Goal: Information Seeking & Learning: Learn about a topic

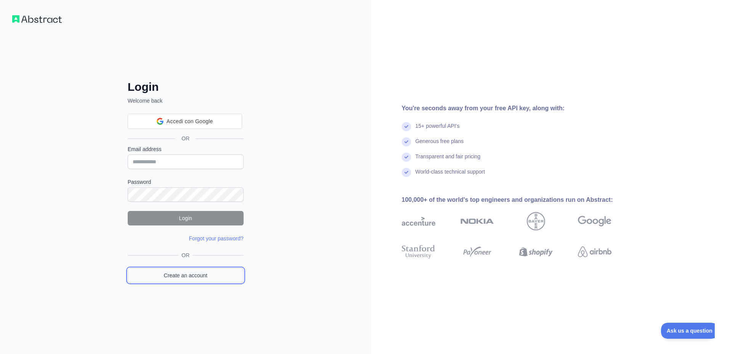
click at [197, 273] on link "Create an account" at bounding box center [186, 275] width 116 height 14
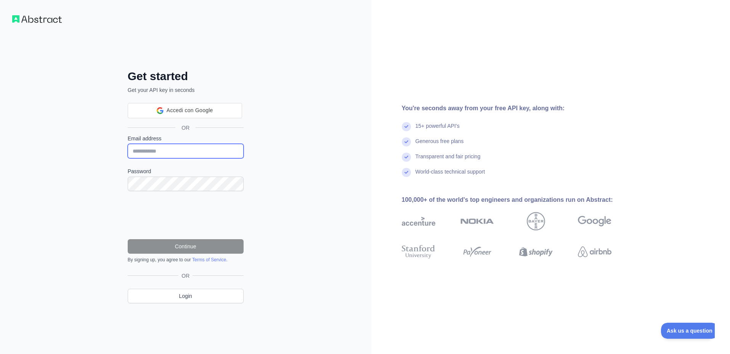
click at [210, 150] on input "Email address" at bounding box center [186, 151] width 116 height 14
paste input "**********"
type input "**********"
click at [322, 165] on div "**********" at bounding box center [185, 177] width 371 height 354
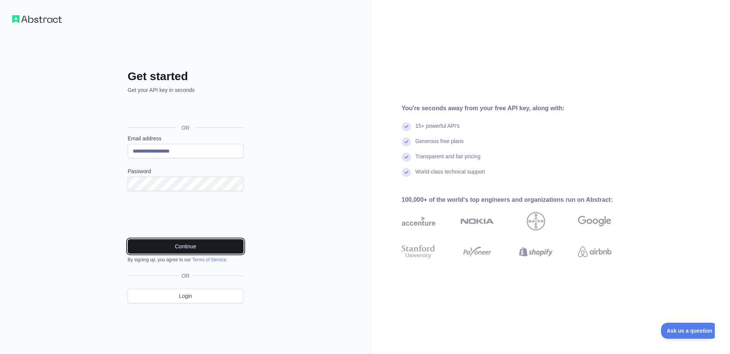
click at [210, 245] on button "Continue" at bounding box center [186, 246] width 116 height 14
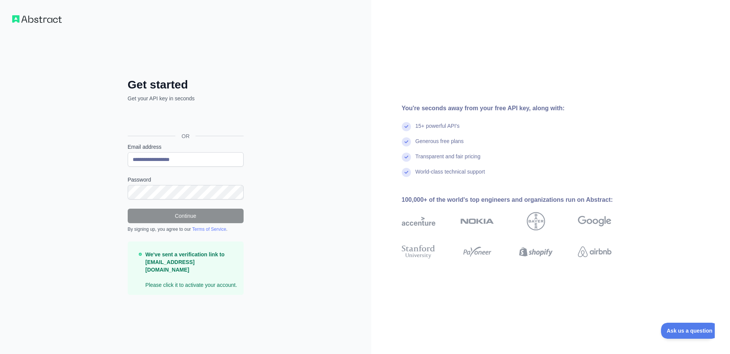
click at [180, 277] on p "We've sent a verification link to SamuKalla@proton.me Please click it to activa…" at bounding box center [191, 269] width 92 height 38
click at [197, 278] on p "We've sent a verification link to SamuKalla@proton.me Please click it to activa…" at bounding box center [191, 269] width 92 height 38
click at [188, 264] on strong "We've sent a verification link to SamuKalla@proton.me" at bounding box center [184, 261] width 79 height 21
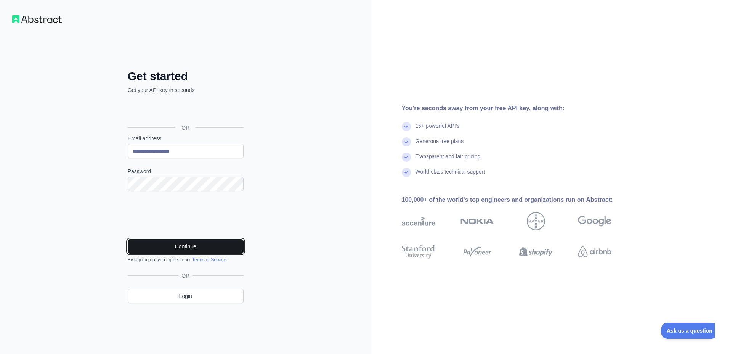
click at [202, 246] on button "Continue" at bounding box center [186, 246] width 116 height 14
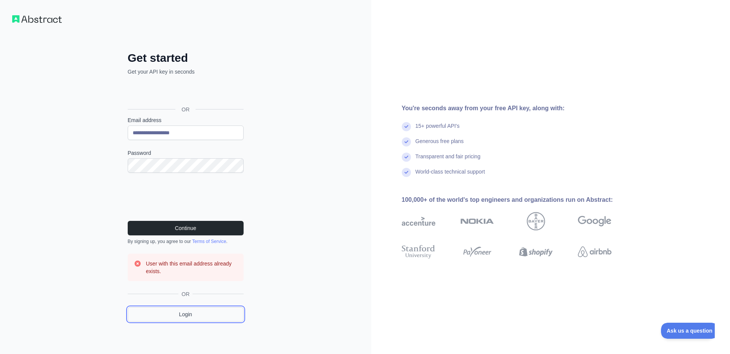
click at [183, 317] on link "Login" at bounding box center [186, 314] width 116 height 14
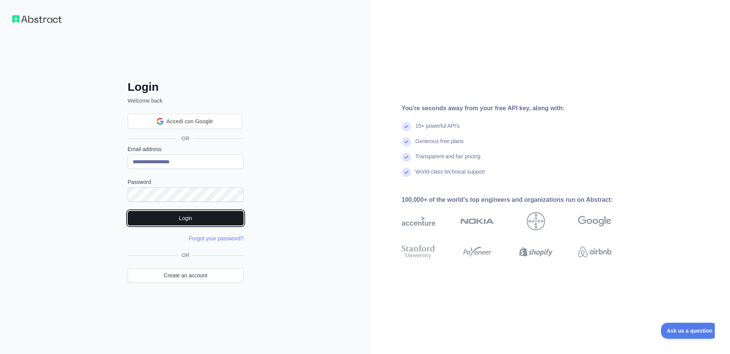
click at [195, 224] on button "Login" at bounding box center [186, 218] width 116 height 14
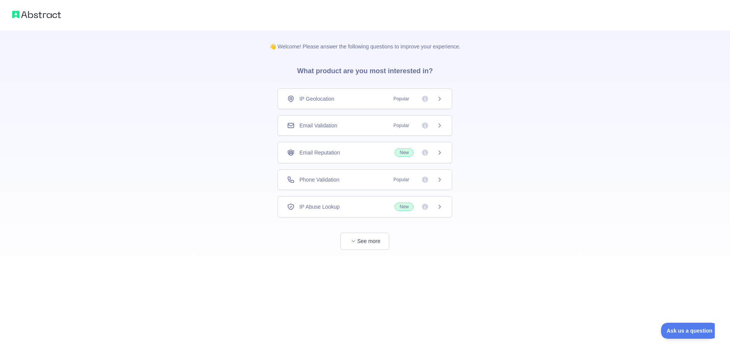
click at [422, 177] on icon at bounding box center [425, 180] width 8 height 8
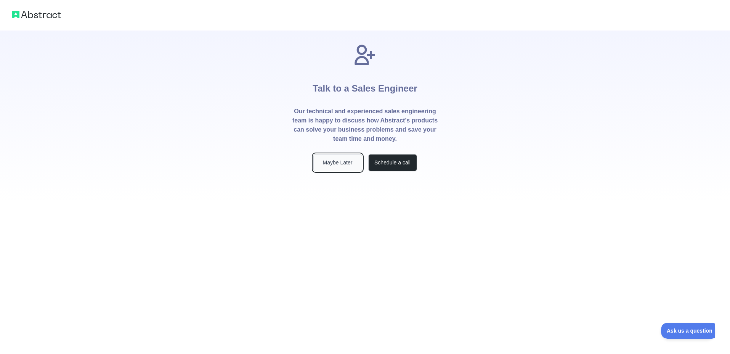
click at [349, 165] on button "Maybe Later" at bounding box center [337, 162] width 49 height 17
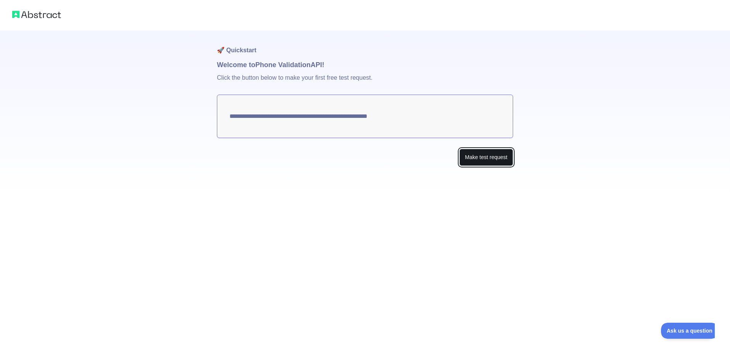
click at [485, 155] on button "Make test request" at bounding box center [486, 157] width 54 height 17
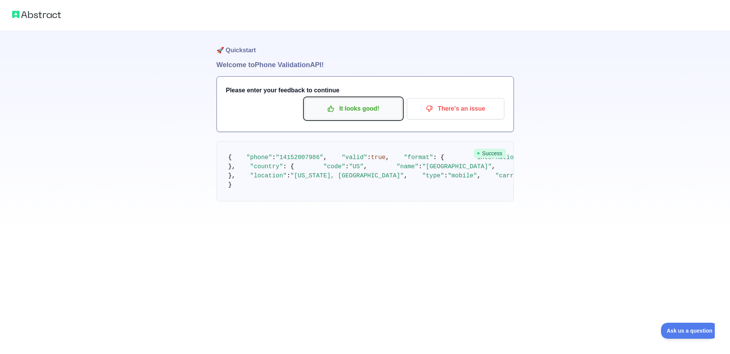
click at [368, 117] on button "It looks good!" at bounding box center [353, 108] width 98 height 21
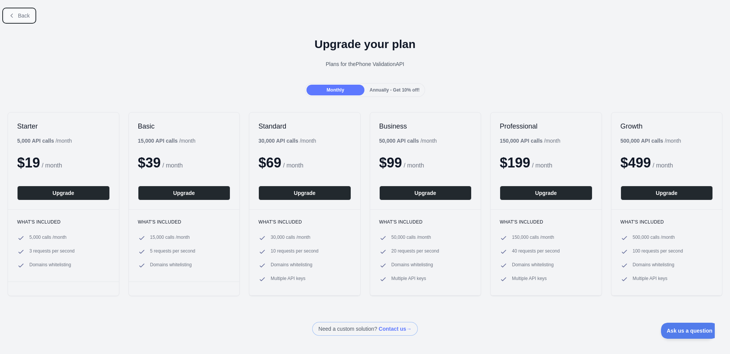
click at [14, 10] on button "Back" at bounding box center [19, 15] width 31 height 13
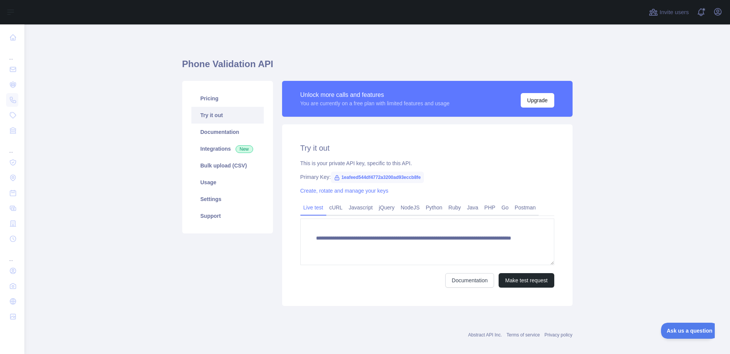
click at [378, 173] on span "1eafeed544df4772a3200ad93eccb8fe" at bounding box center [377, 176] width 93 height 11
click at [377, 175] on span "1eafeed544df4772a3200ad93eccb8fe" at bounding box center [377, 176] width 93 height 11
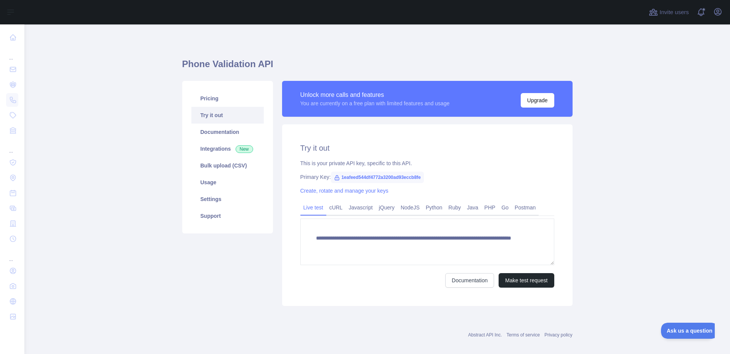
click at [378, 176] on span "1eafeed544df4772a3200ad93eccb8fe" at bounding box center [377, 176] width 93 height 11
copy span "1eafeed544df4772a3200ad93eccb8fe"
click at [237, 177] on link "Usage" at bounding box center [227, 182] width 72 height 17
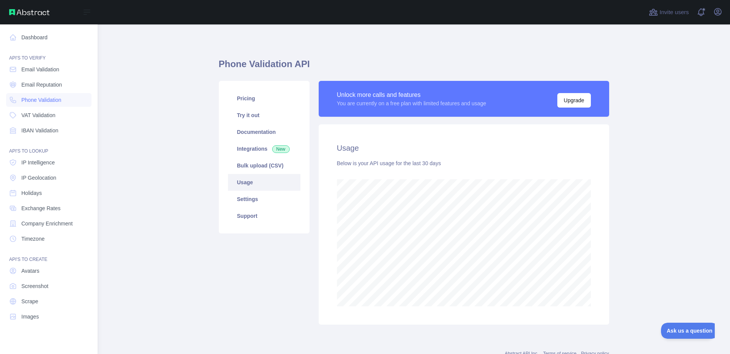
scroll to position [329, 632]
click at [59, 72] on span "Email Validation" at bounding box center [40, 70] width 38 height 8
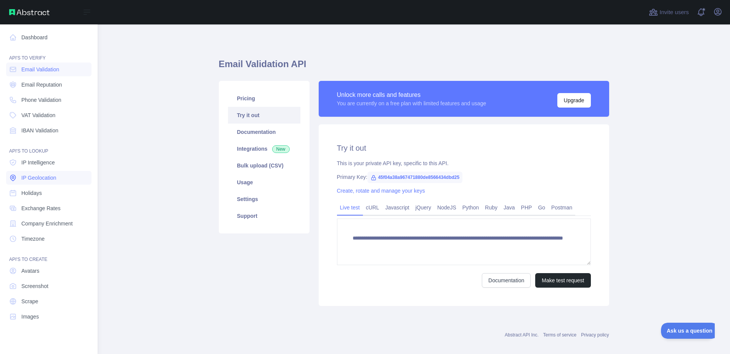
click at [60, 178] on link "IP Geolocation" at bounding box center [48, 178] width 85 height 14
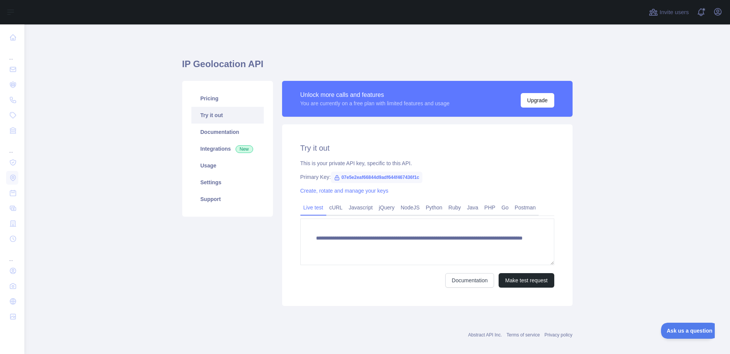
click at [361, 180] on span "07e5e2eaf66844d9adf644f467436f1c" at bounding box center [376, 176] width 91 height 11
click at [360, 176] on span "07e5e2eaf66844d9adf644f467436f1c" at bounding box center [376, 176] width 91 height 11
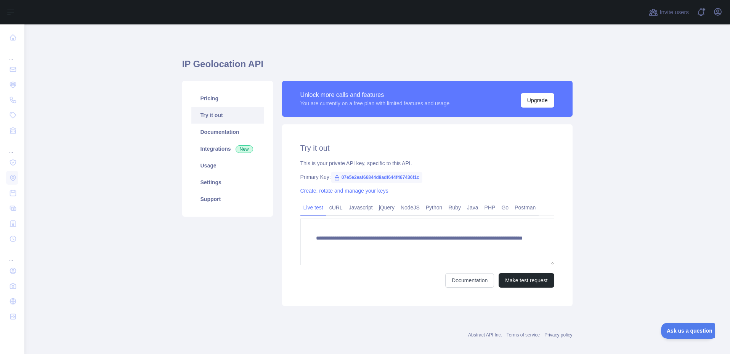
click at [360, 176] on span "07e5e2eaf66844d9adf644f467436f1c" at bounding box center [376, 176] width 91 height 11
copy span "07e5e2eaf66844d9adf644f467436f1c"
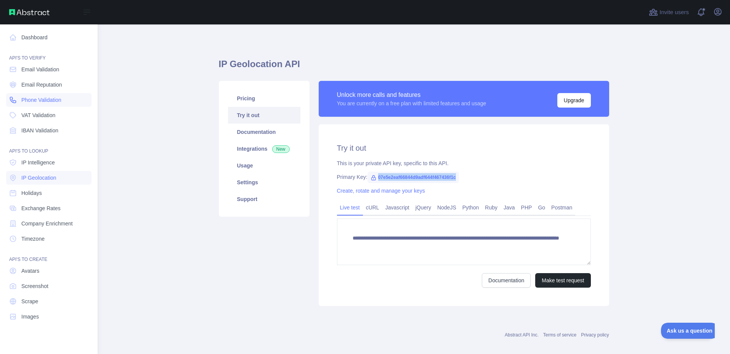
click at [45, 101] on span "Phone Validation" at bounding box center [41, 100] width 40 height 8
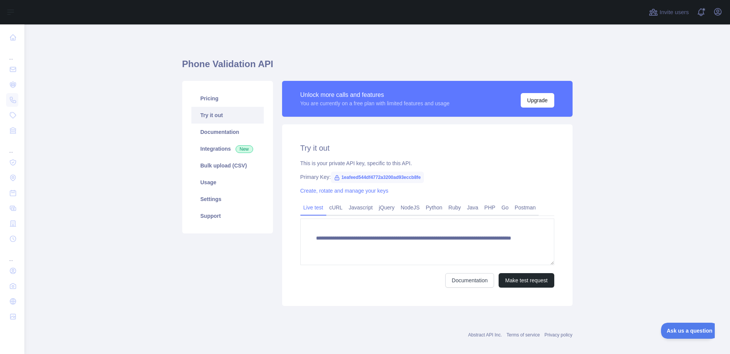
click at [372, 178] on span "1eafeed544df4772a3200ad93eccb8fe" at bounding box center [377, 176] width 93 height 11
copy span "1eafeed544df4772a3200ad93eccb8fe"
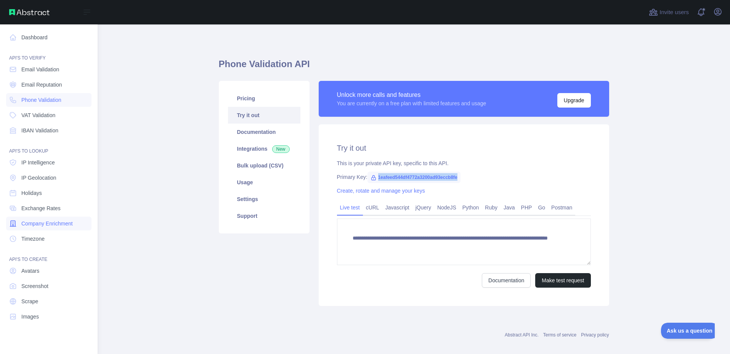
click at [62, 219] on link "Company Enrichment" at bounding box center [48, 223] width 85 height 14
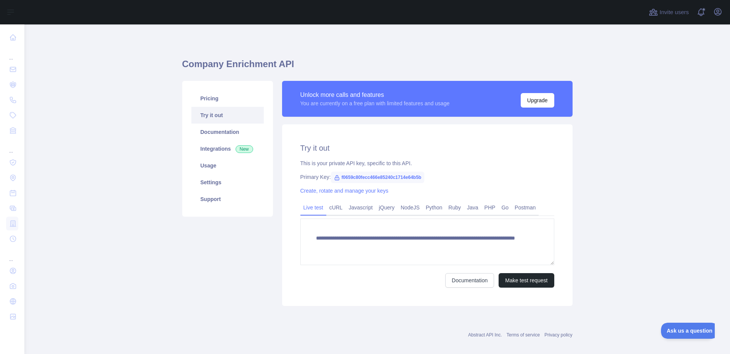
click at [357, 176] on span "f0659c80fecc466e85240c1714e64b5b" at bounding box center [378, 176] width 94 height 11
copy span "f0659c80fecc466e85240c1714e64b5b"
